Goal: Task Accomplishment & Management: Manage account settings

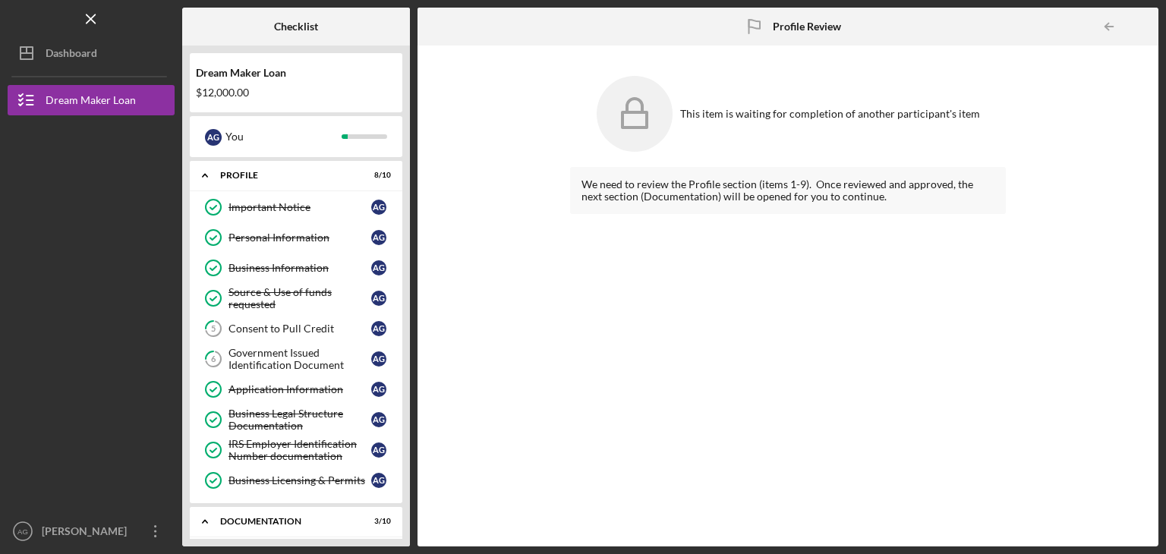
scroll to position [418, 0]
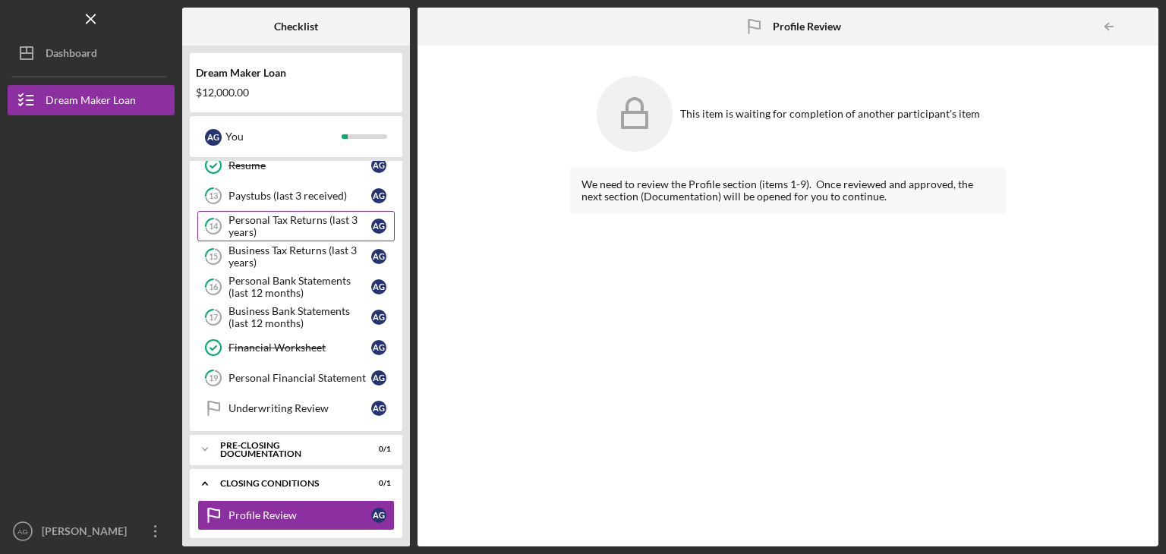
click at [259, 214] on div "Personal Tax Returns (last 3 years)" at bounding box center [299, 226] width 143 height 24
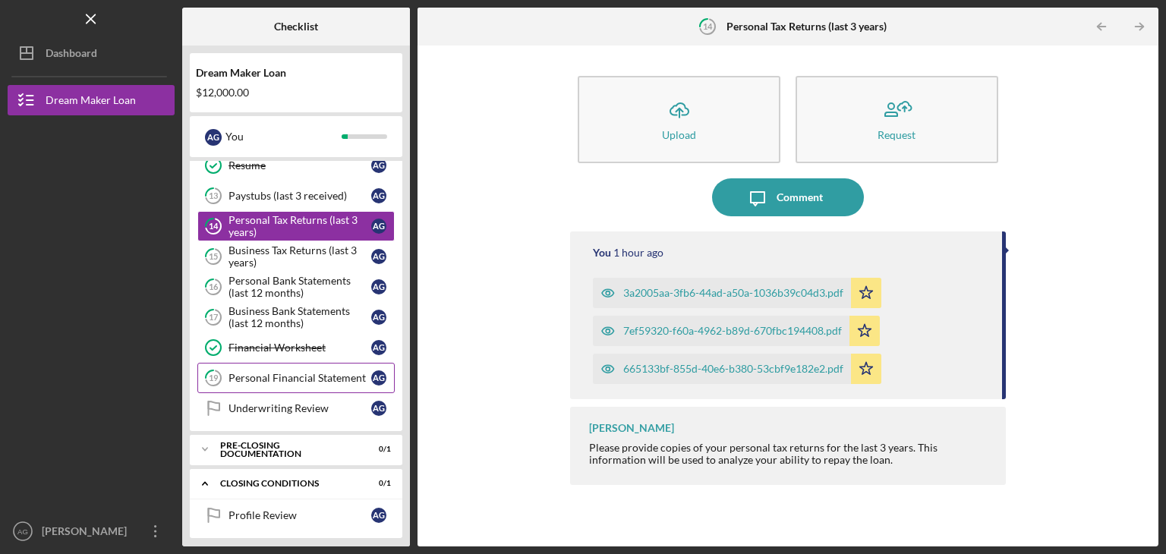
click at [256, 372] on div "Personal Financial Statement" at bounding box center [299, 378] width 143 height 12
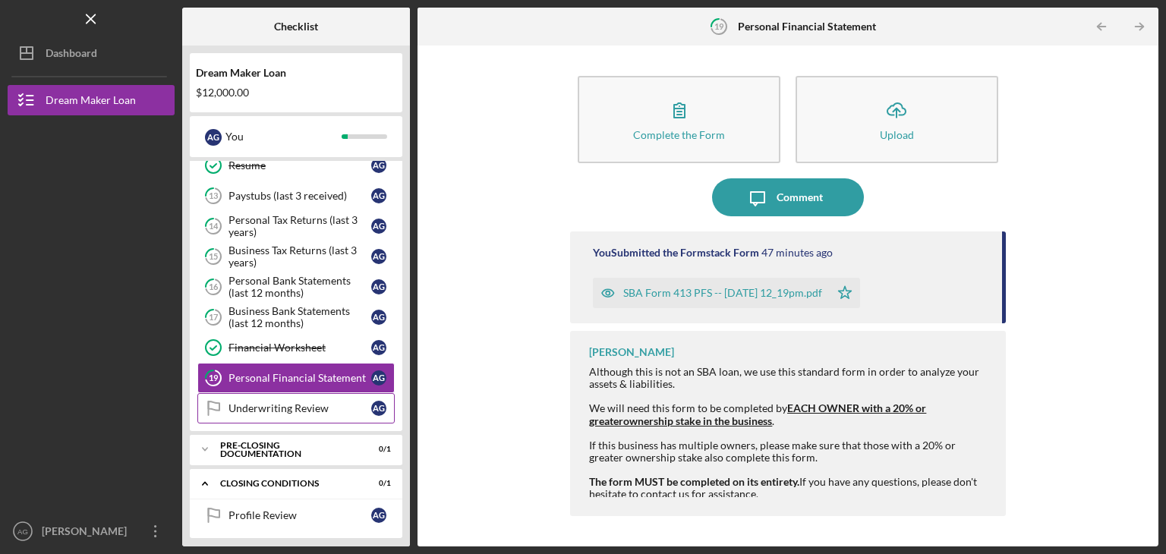
click at [260, 402] on div "Underwriting Review" at bounding box center [299, 408] width 143 height 12
